Goal: Task Accomplishment & Management: Manage account settings

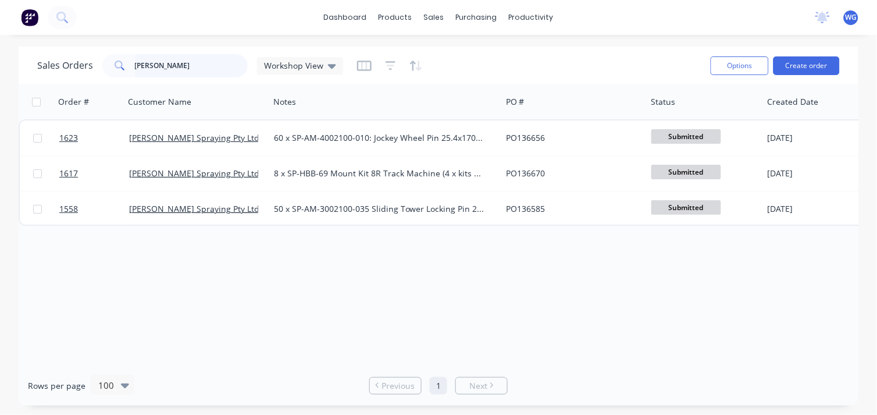
click at [180, 65] on input "[PERSON_NAME]" at bounding box center [191, 65] width 113 height 23
type input "h"
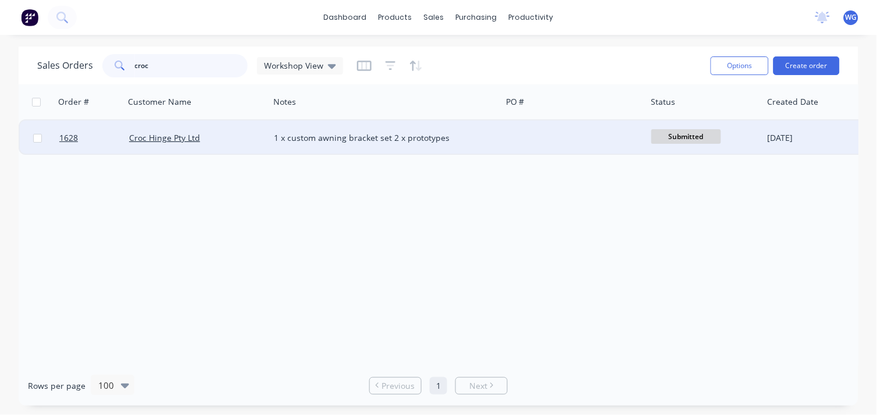
type input "croc"
click at [289, 137] on div "1 x custom awning bracket set 2 x prototypes" at bounding box center [380, 138] width 212 height 12
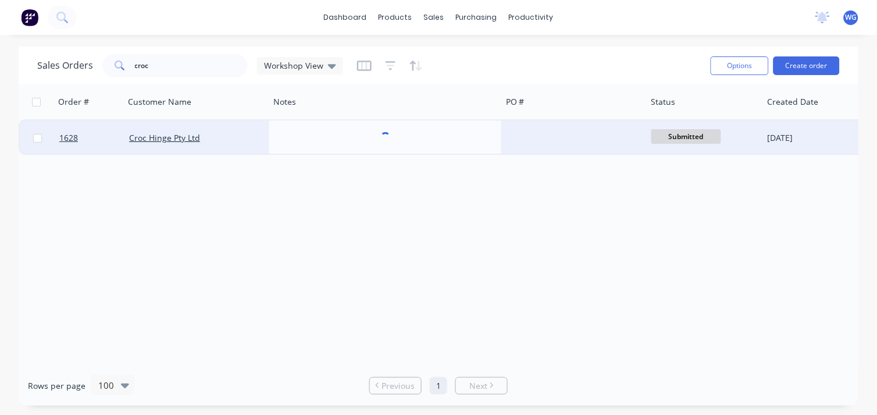
click at [227, 137] on div "Croc Hinge Pty Ltd" at bounding box center [193, 138] width 129 height 12
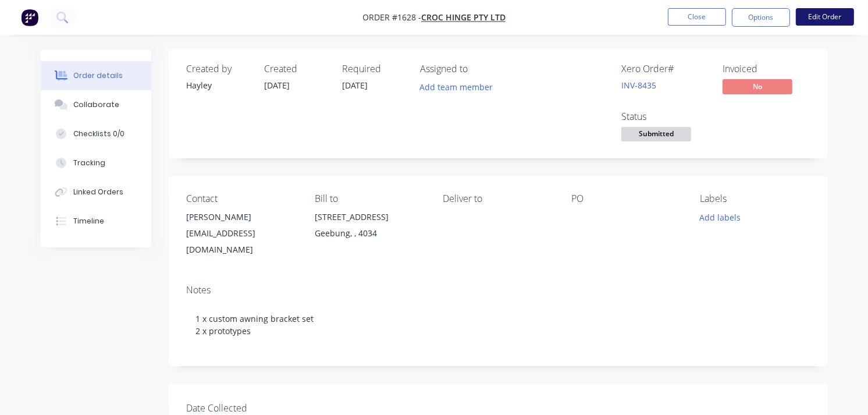
click at [822, 19] on button "Edit Order" at bounding box center [825, 16] width 58 height 17
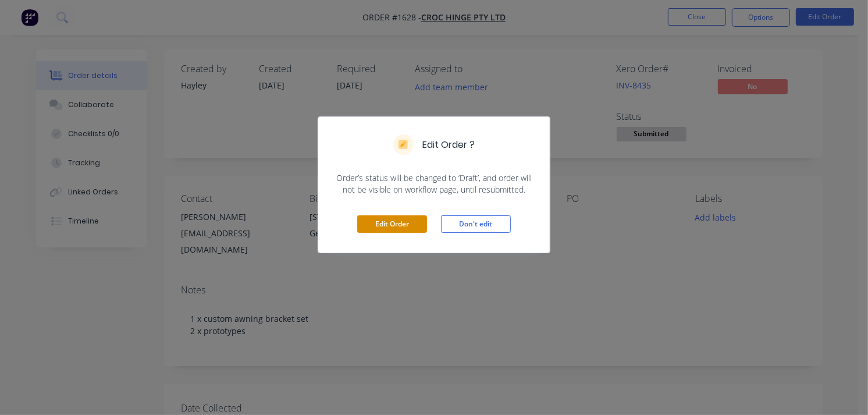
click at [405, 222] on button "Edit Order" at bounding box center [392, 223] width 70 height 17
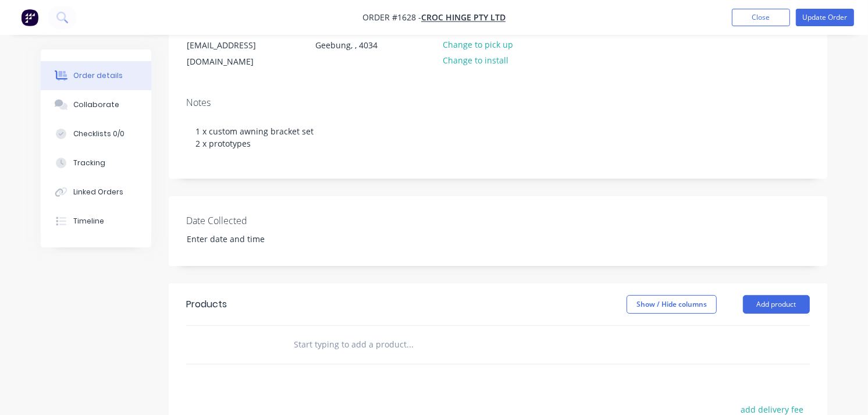
scroll to position [258, 0]
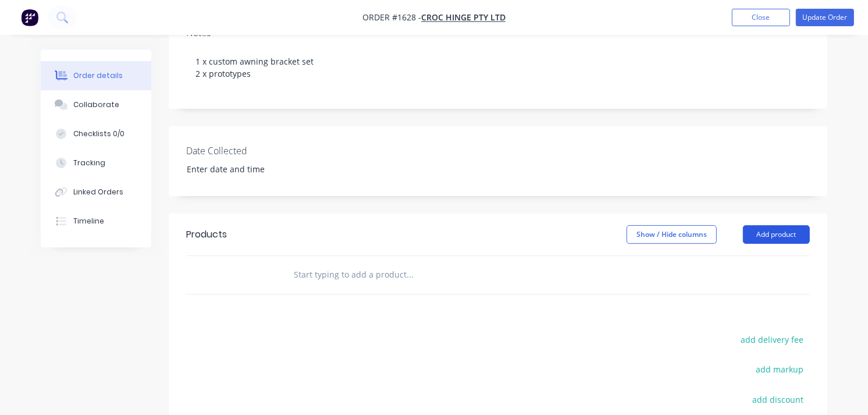
click at [766, 225] on button "Add product" at bounding box center [776, 234] width 67 height 19
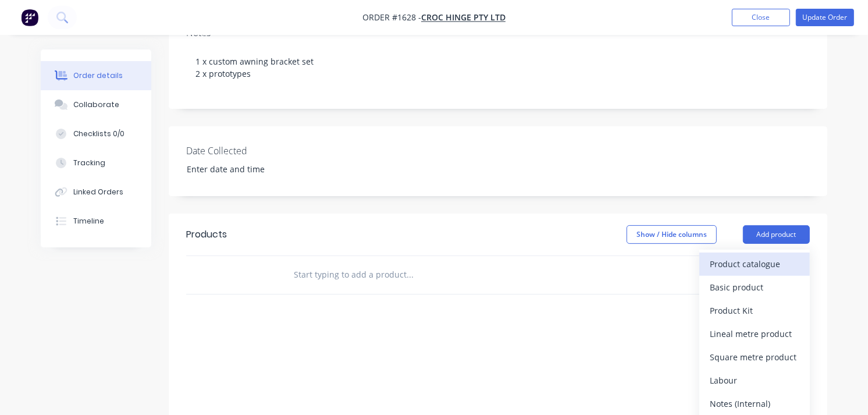
click at [746, 260] on div "Product catalogue" at bounding box center [755, 263] width 90 height 17
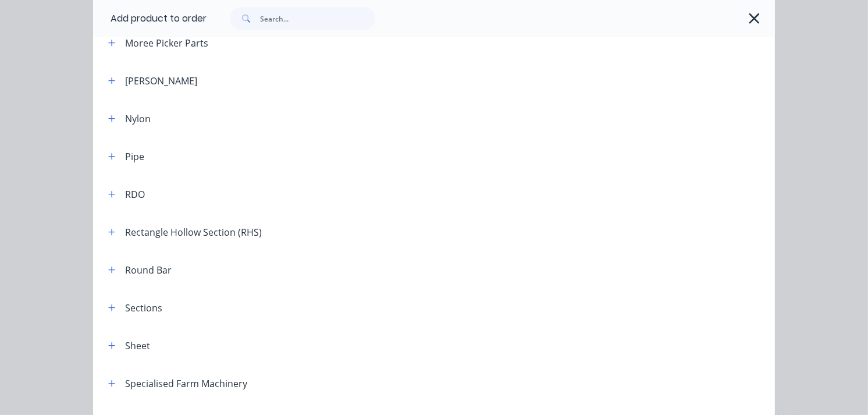
scroll to position [1163, 0]
click at [127, 346] on div "Sheet" at bounding box center [137, 344] width 25 height 14
click at [109, 342] on icon "button" at bounding box center [111, 344] width 7 height 8
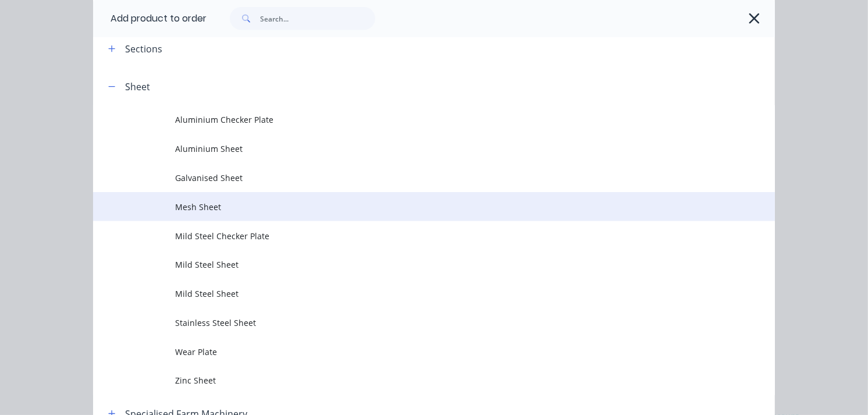
scroll to position [1422, 0]
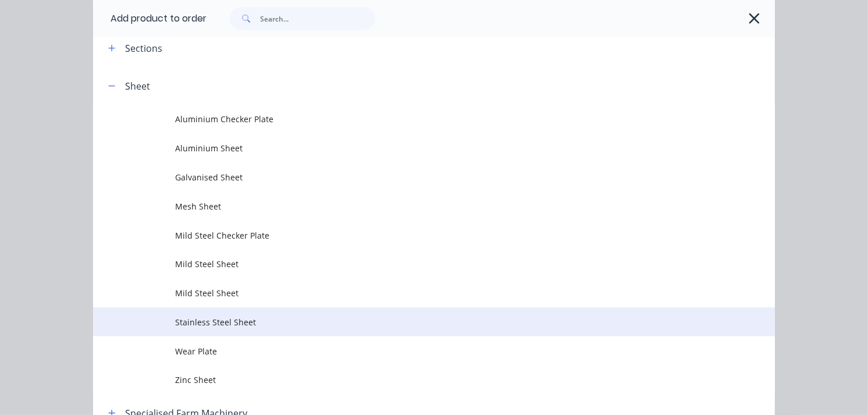
click at [181, 319] on span "Stainless Steel Sheet" at bounding box center [415, 322] width 480 height 12
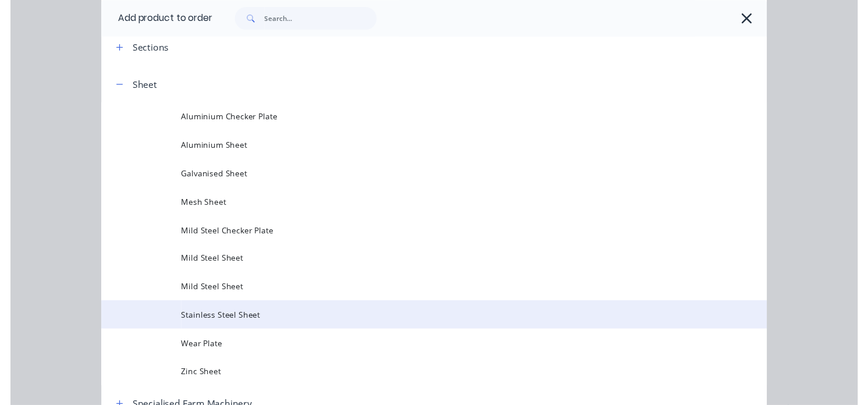
scroll to position [0, 0]
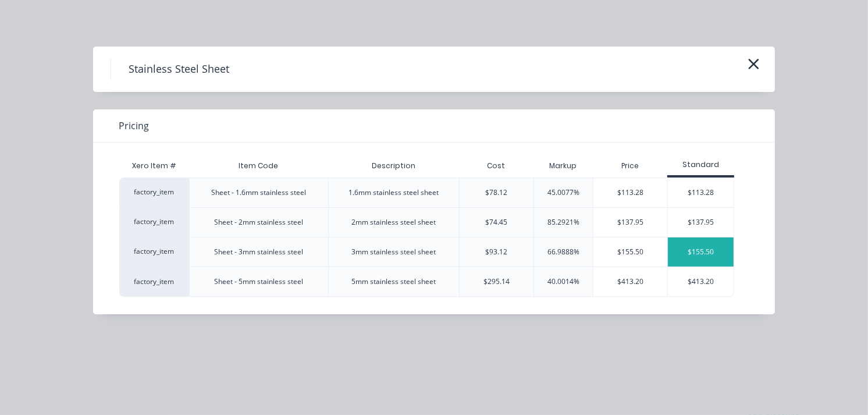
click at [700, 253] on div "$155.50" at bounding box center [701, 251] width 66 height 29
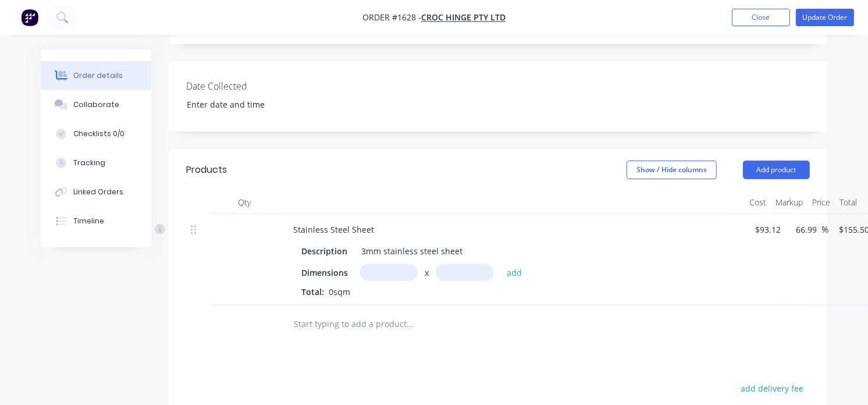
scroll to position [387, 0]
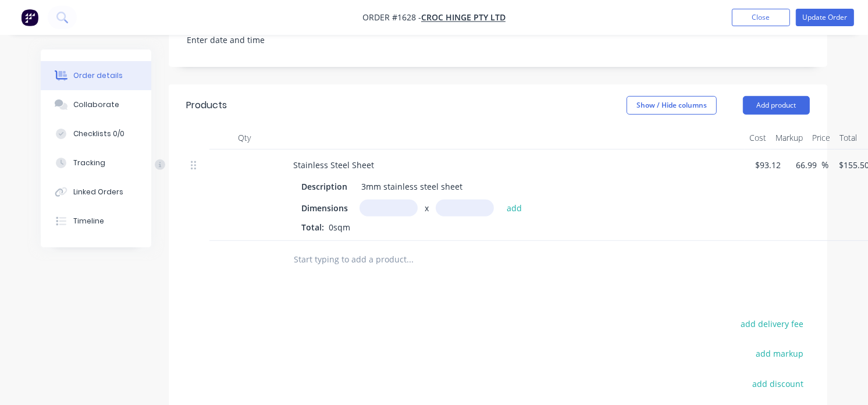
click at [376, 200] on input "text" at bounding box center [389, 208] width 58 height 17
type input "0.315m"
click at [461, 200] on input "text" at bounding box center [465, 208] width 58 height 17
type input "0.075m"
click at [512, 200] on button "add" at bounding box center [514, 208] width 27 height 16
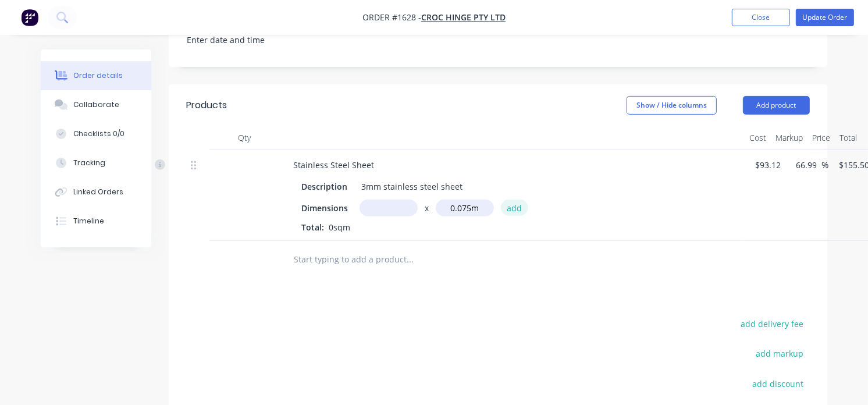
type input "$3.67"
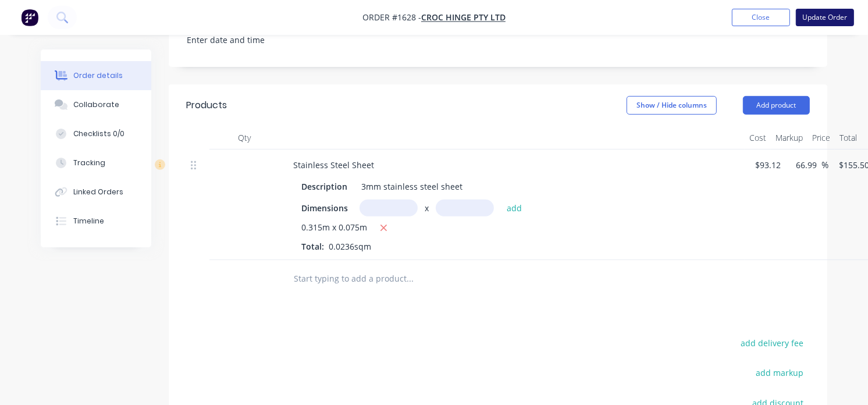
click at [832, 13] on button "Update Order" at bounding box center [825, 17] width 58 height 17
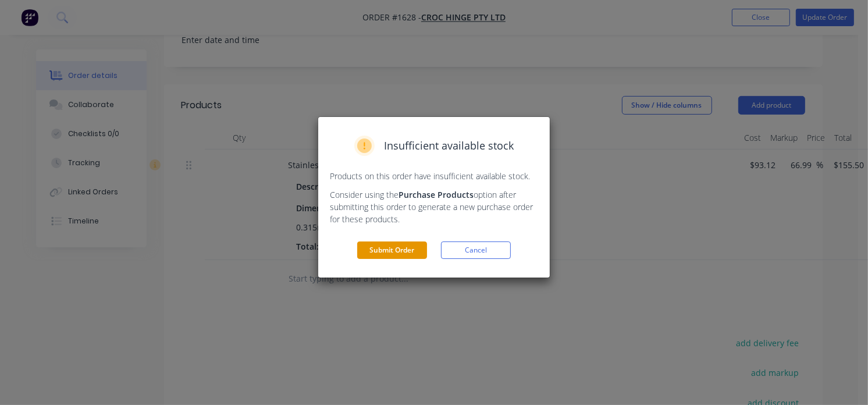
click at [400, 252] on button "Submit Order" at bounding box center [392, 249] width 70 height 17
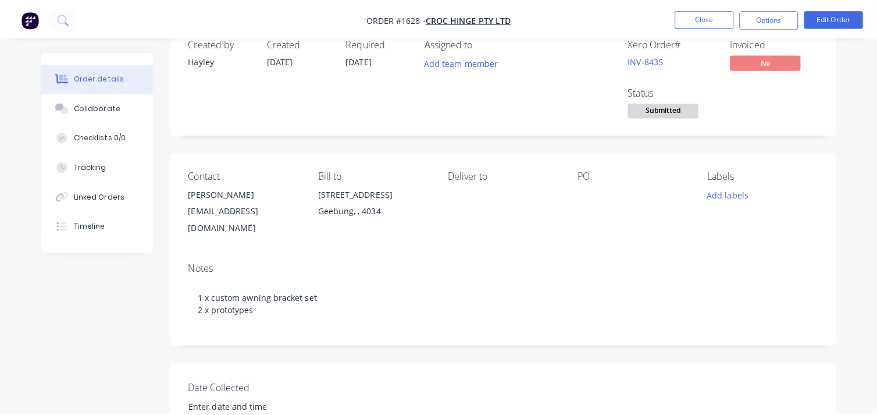
scroll to position [0, 0]
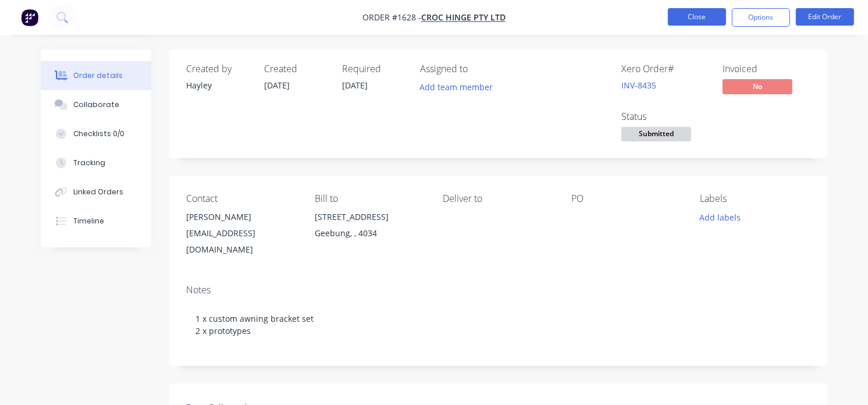
click at [707, 16] on button "Close" at bounding box center [697, 16] width 58 height 17
